Goal: Register for event/course

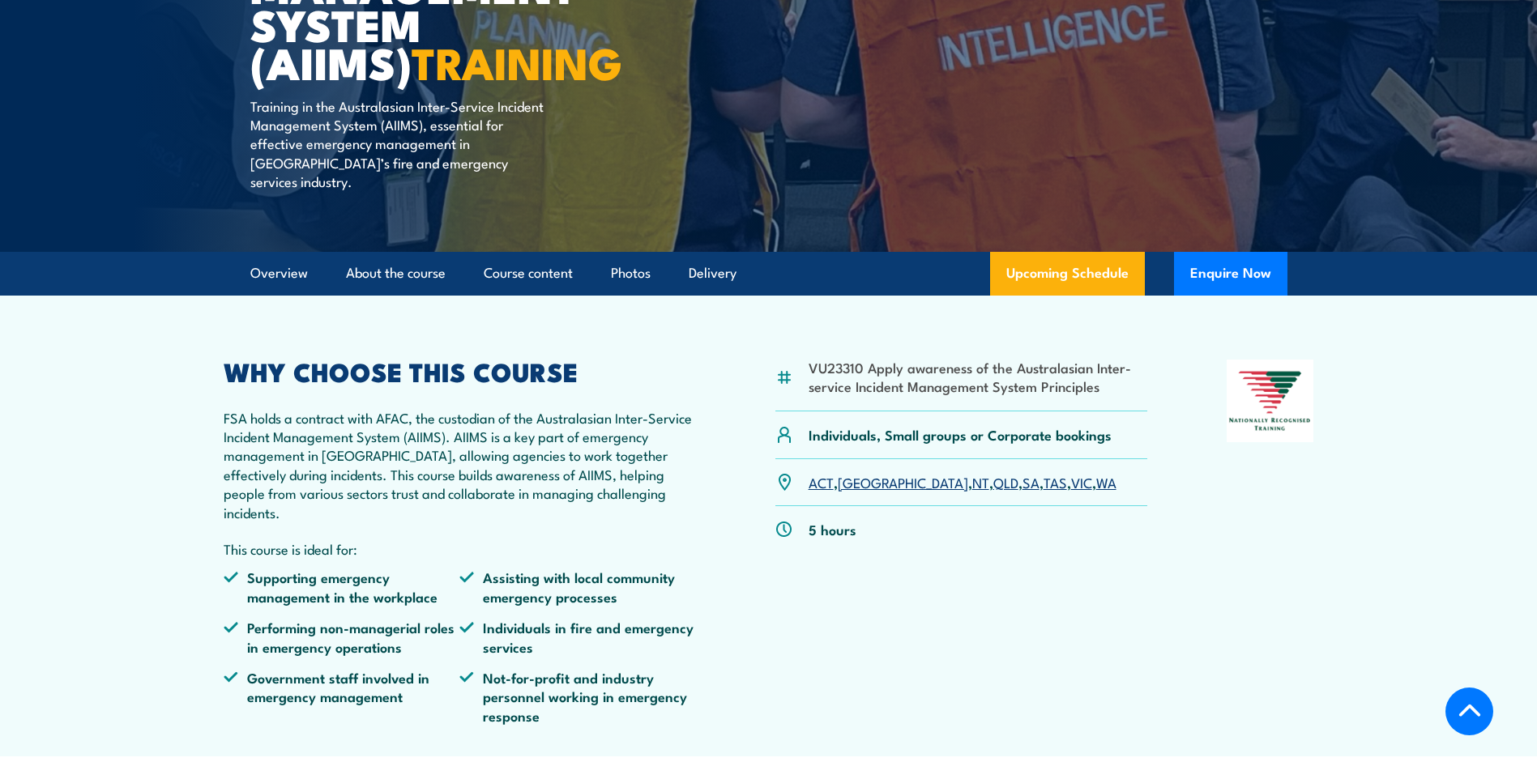
scroll to position [405, 0]
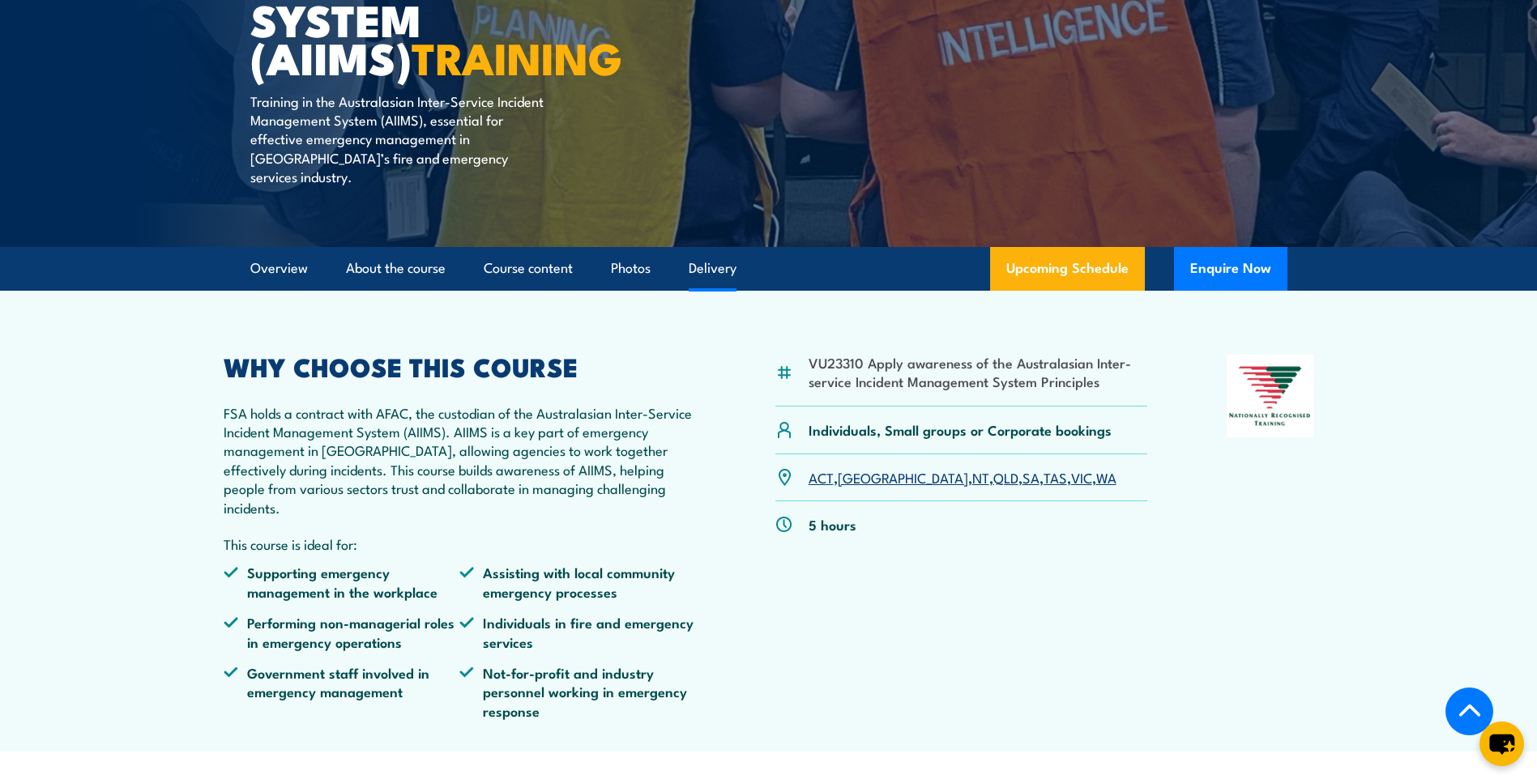
click at [722, 247] on link "Delivery" at bounding box center [713, 268] width 48 height 43
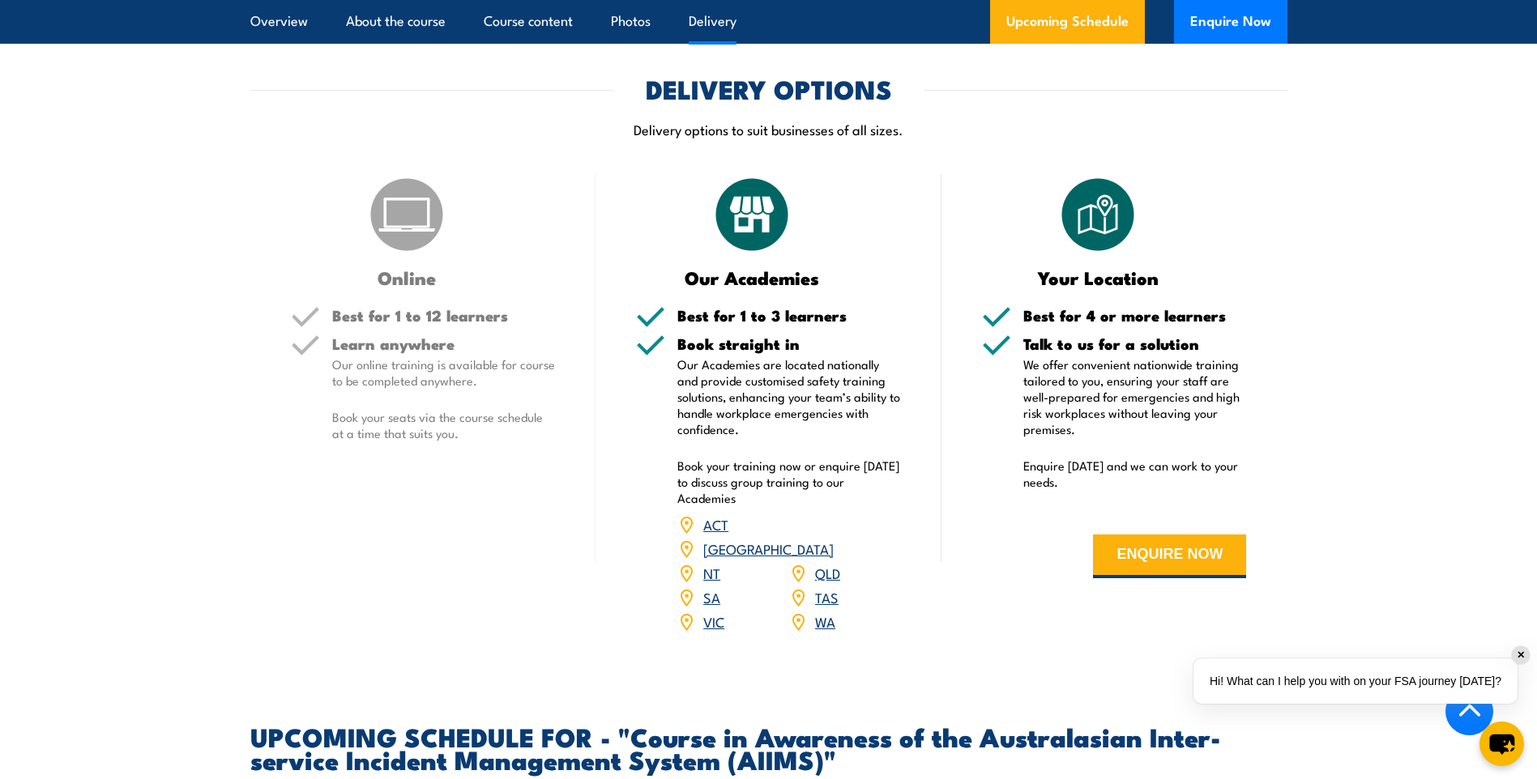
scroll to position [2039, 0]
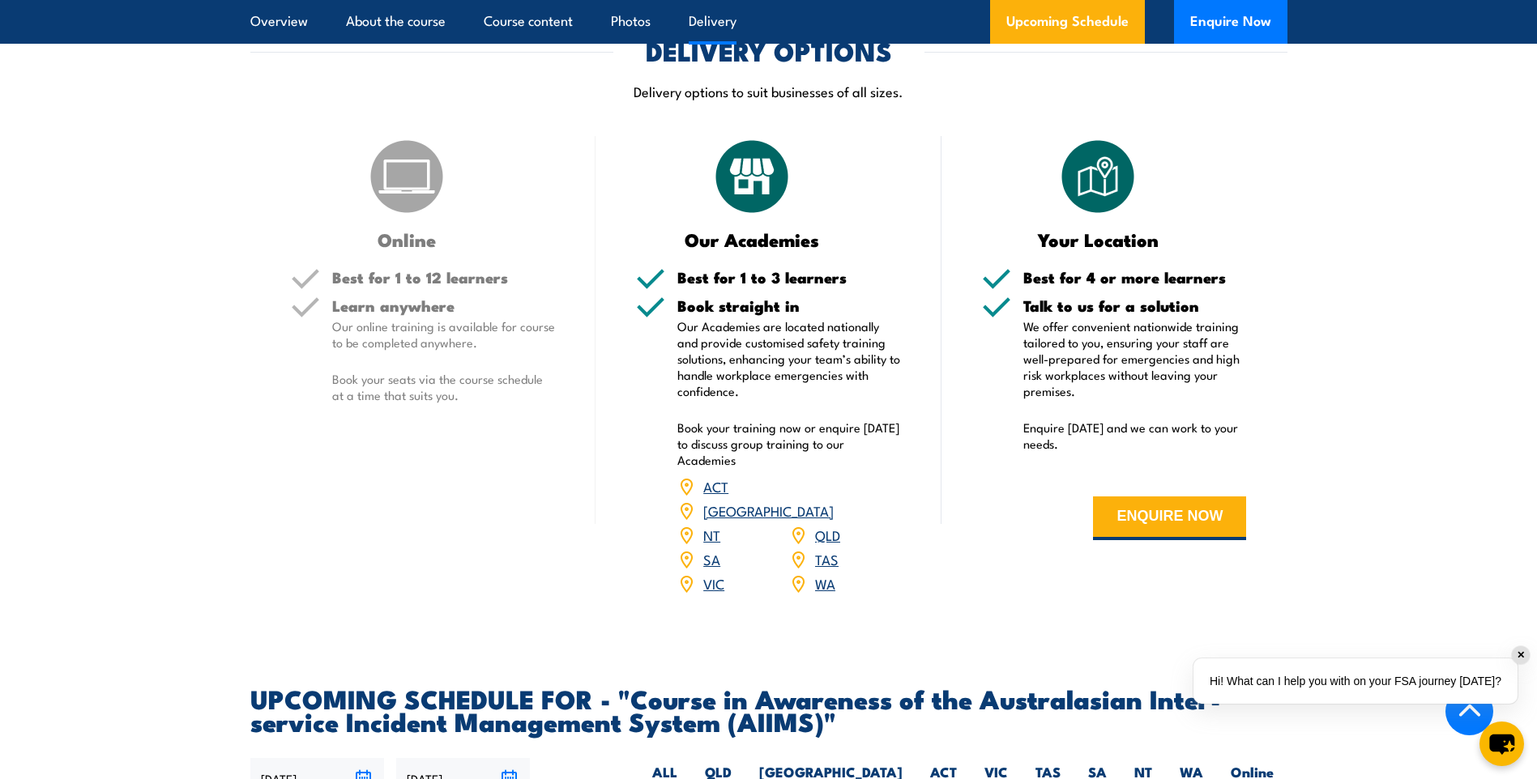
click at [715, 525] on link "NT" at bounding box center [711, 534] width 17 height 19
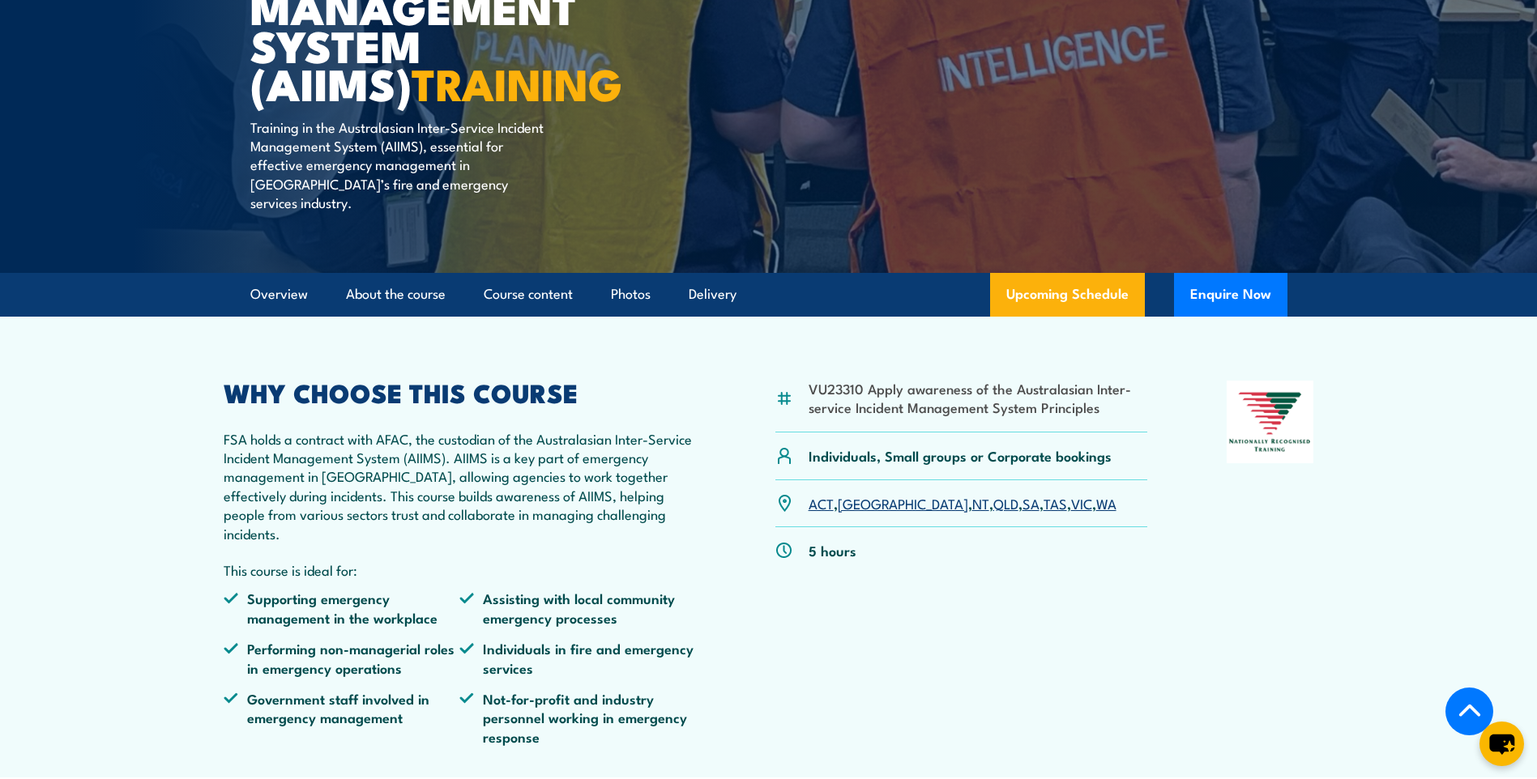
scroll to position [405, 0]
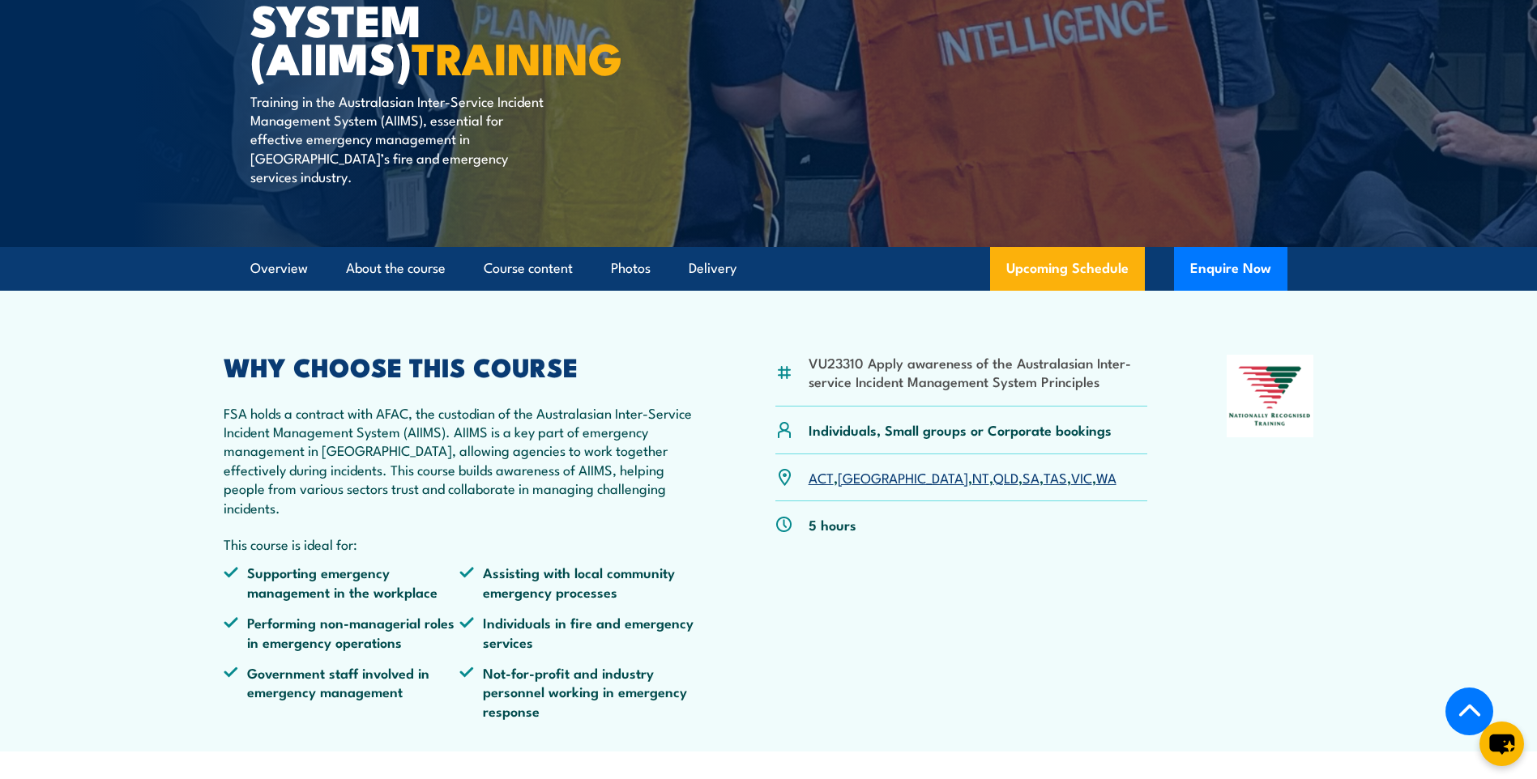
click at [972, 467] on link "NT" at bounding box center [980, 476] width 17 height 19
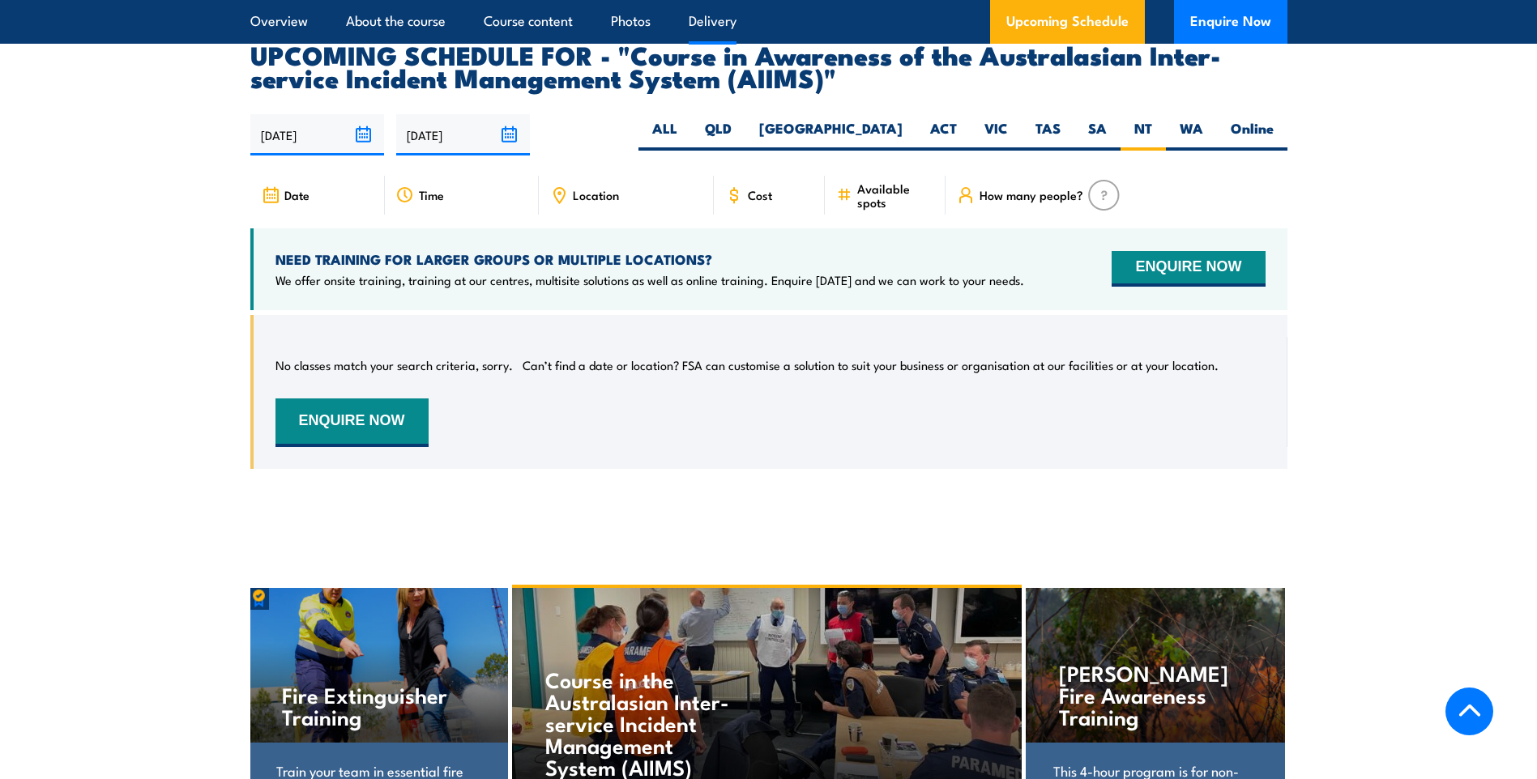
scroll to position [2683, 0]
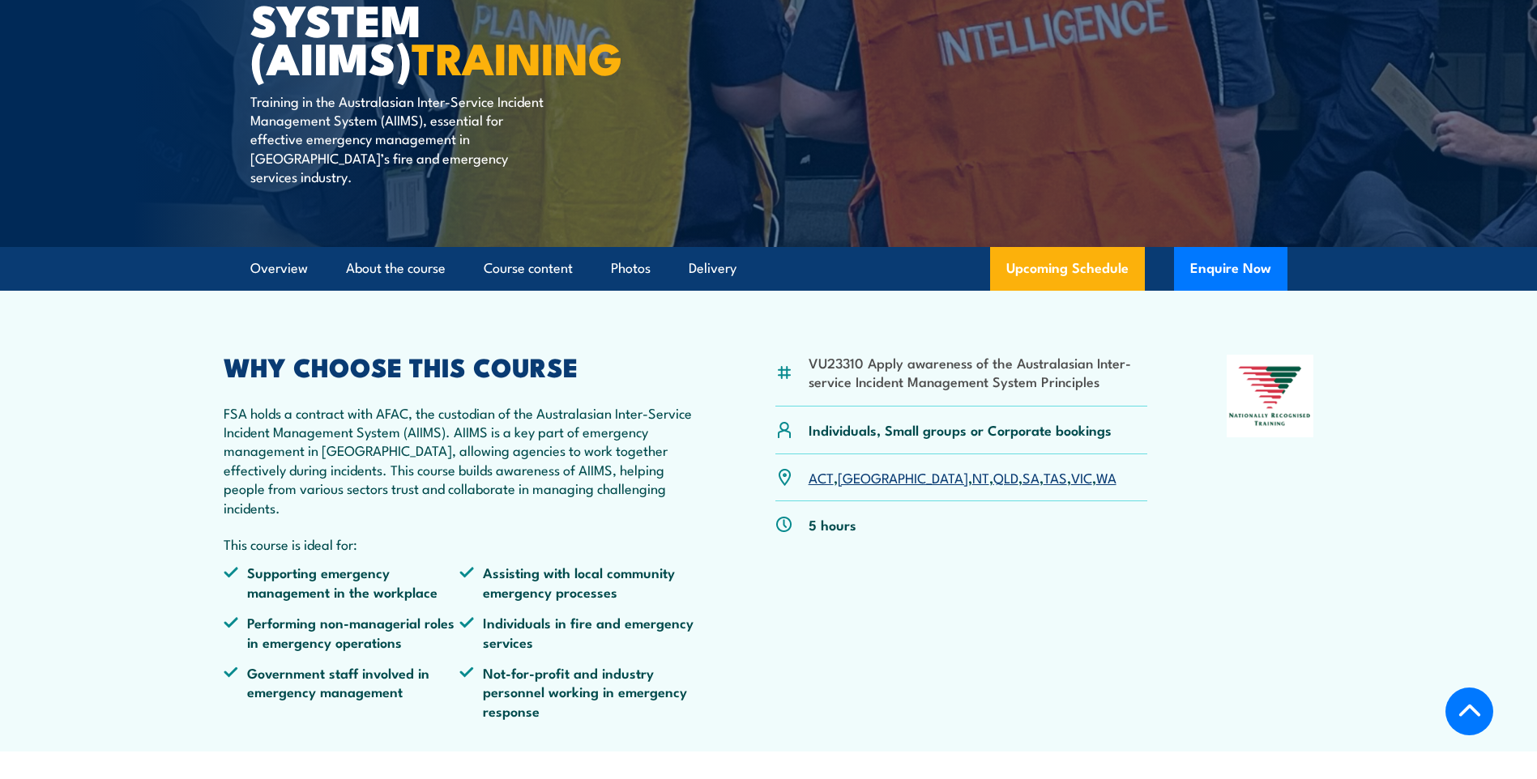
scroll to position [406, 0]
